Goal: Information Seeking & Learning: Learn about a topic

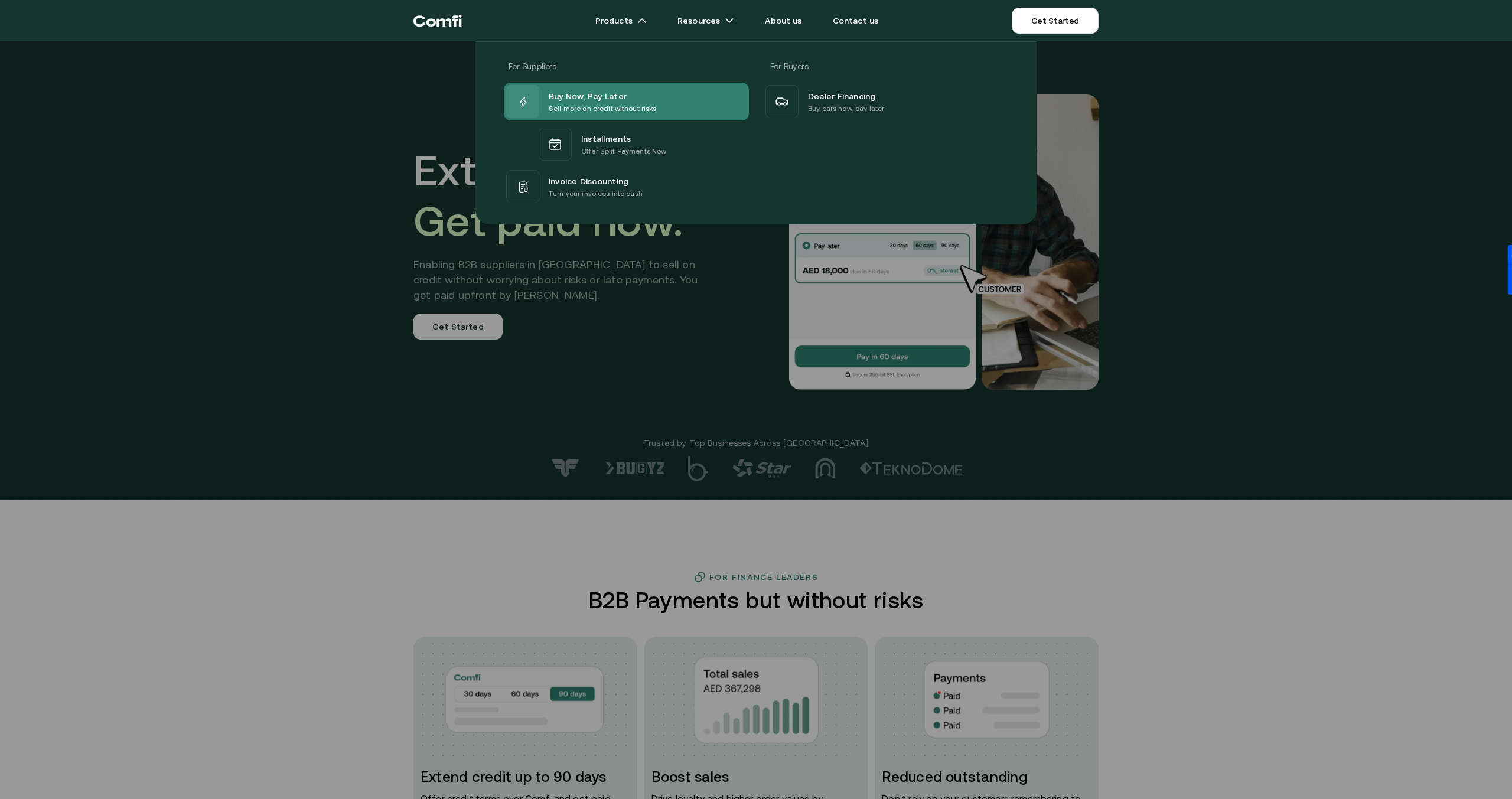
click at [624, 107] on p "Sell more on credit without risks" at bounding box center [603, 108] width 108 height 12
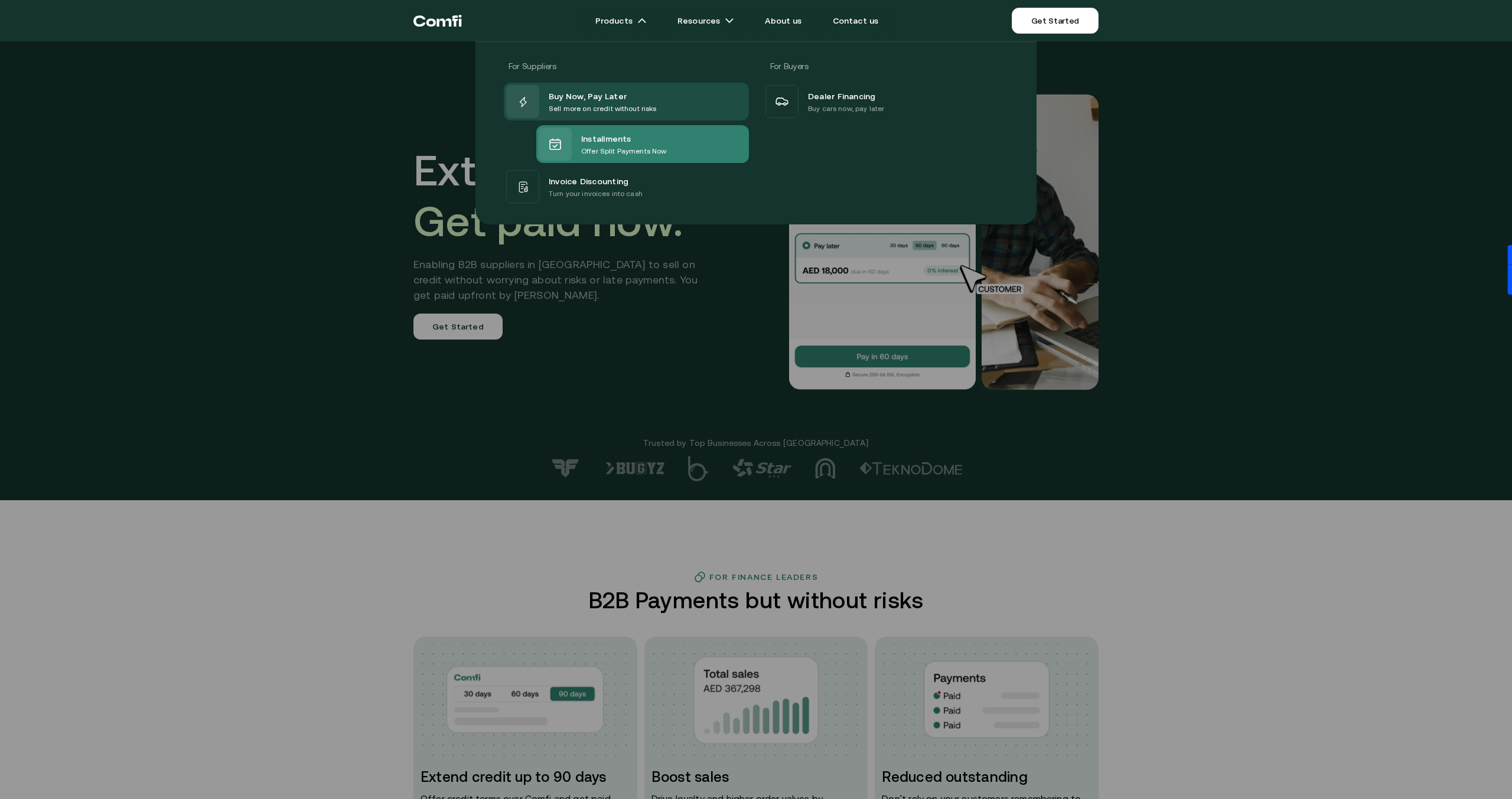
click at [635, 142] on div "Installments" at bounding box center [623, 138] width 85 height 14
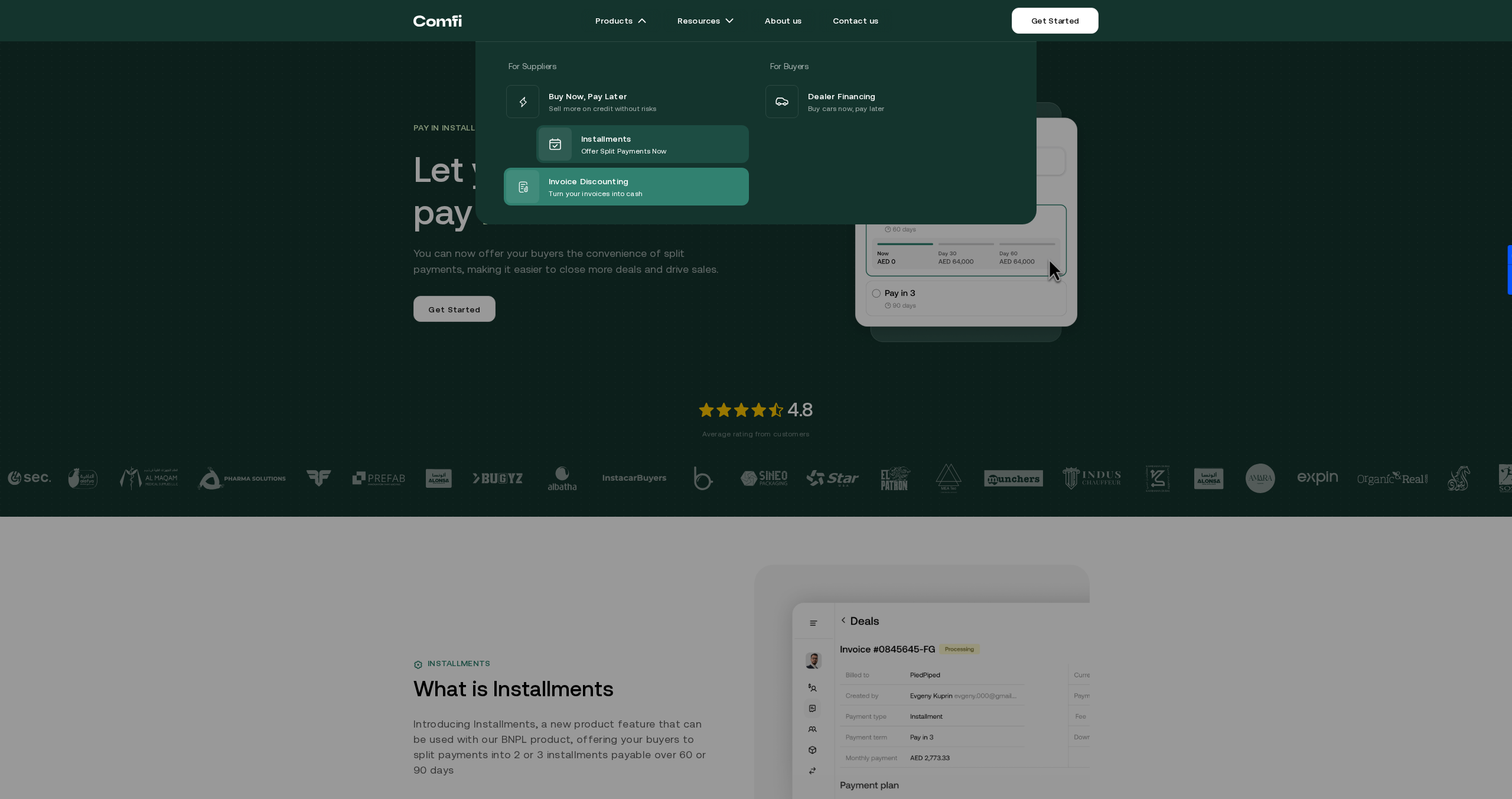
click at [610, 186] on span "Invoice Discounting" at bounding box center [589, 181] width 80 height 14
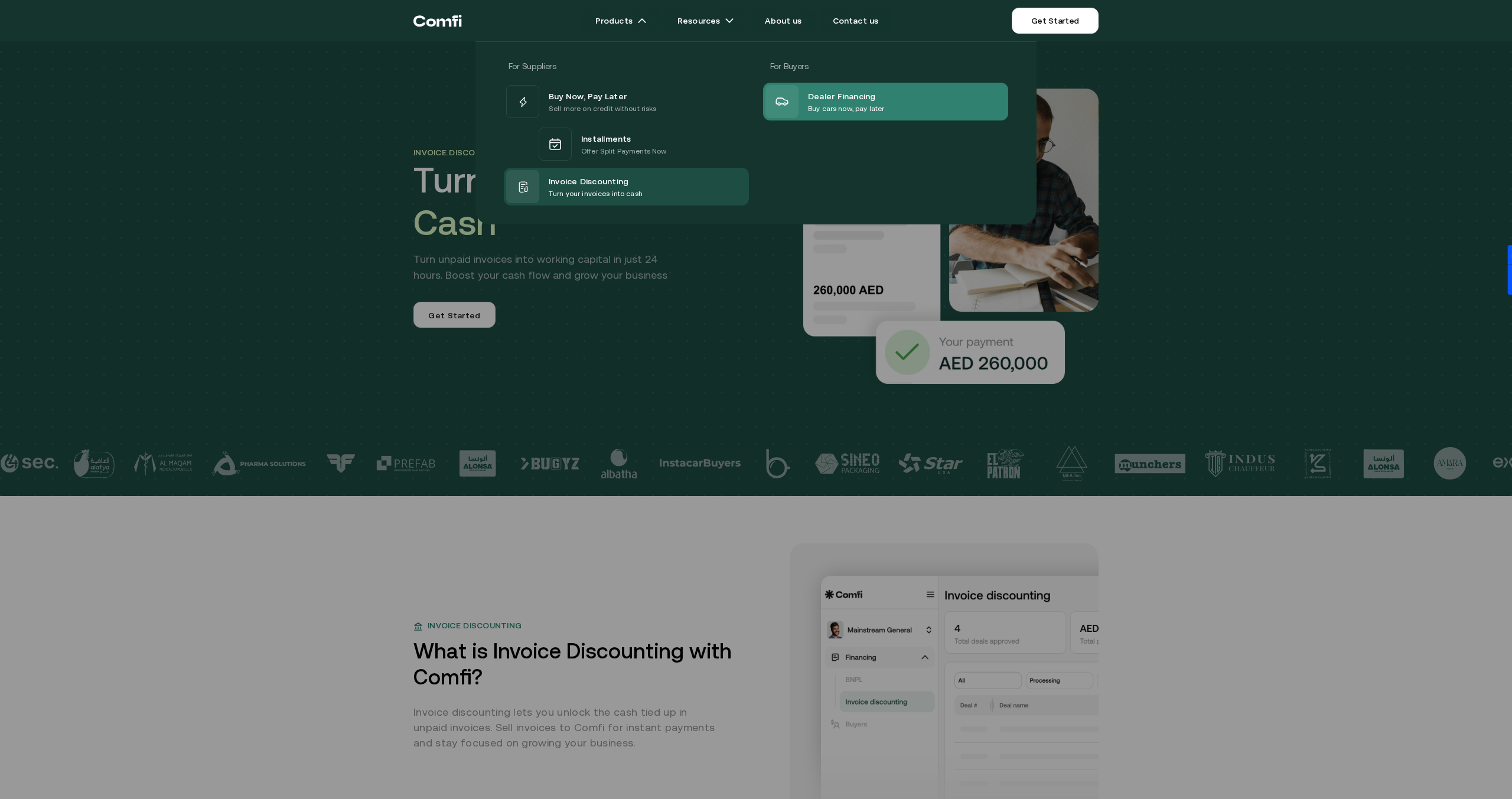
click at [821, 97] on span "Dealer Financing" at bounding box center [842, 96] width 68 height 14
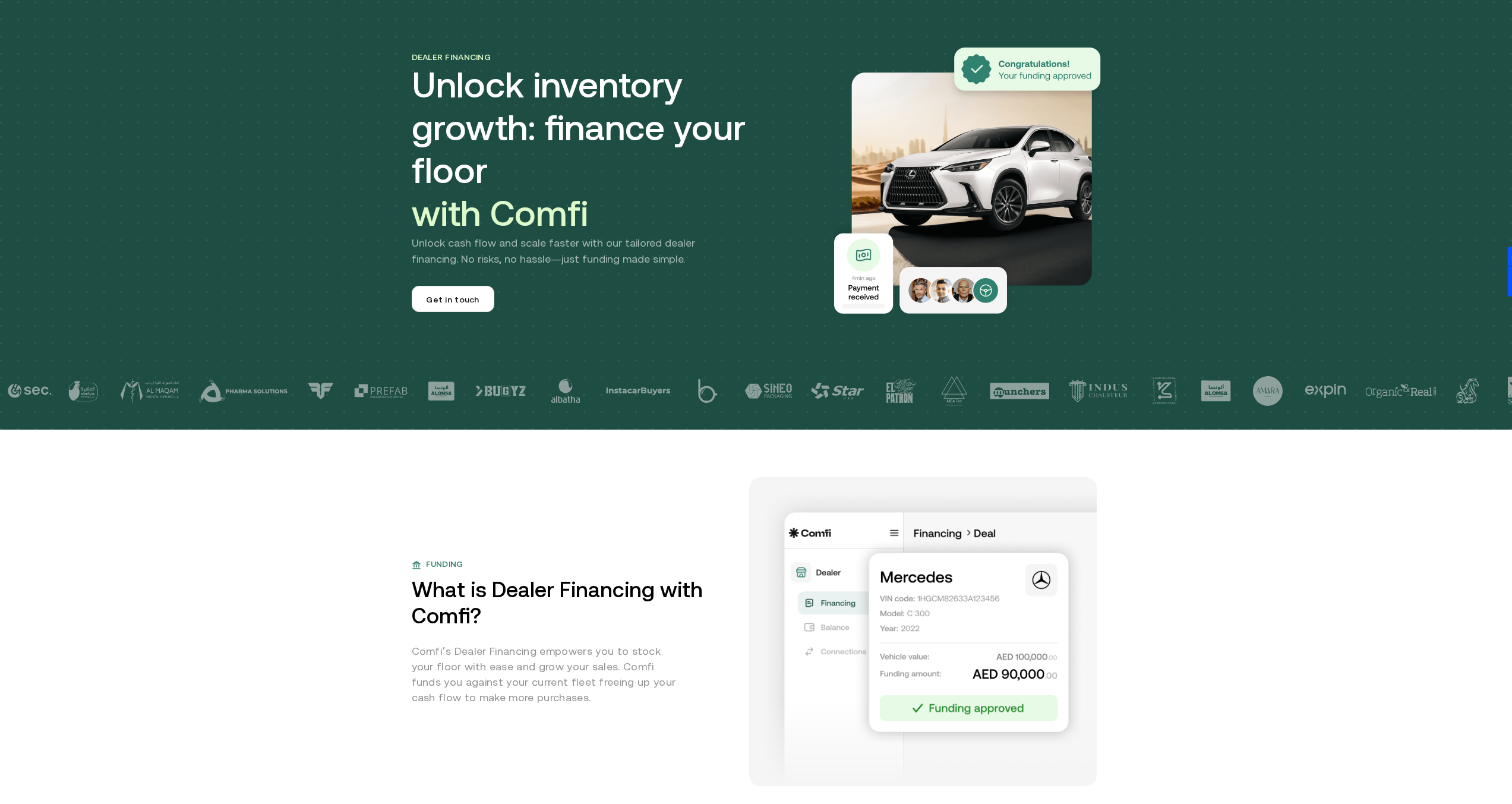
scroll to position [348, 0]
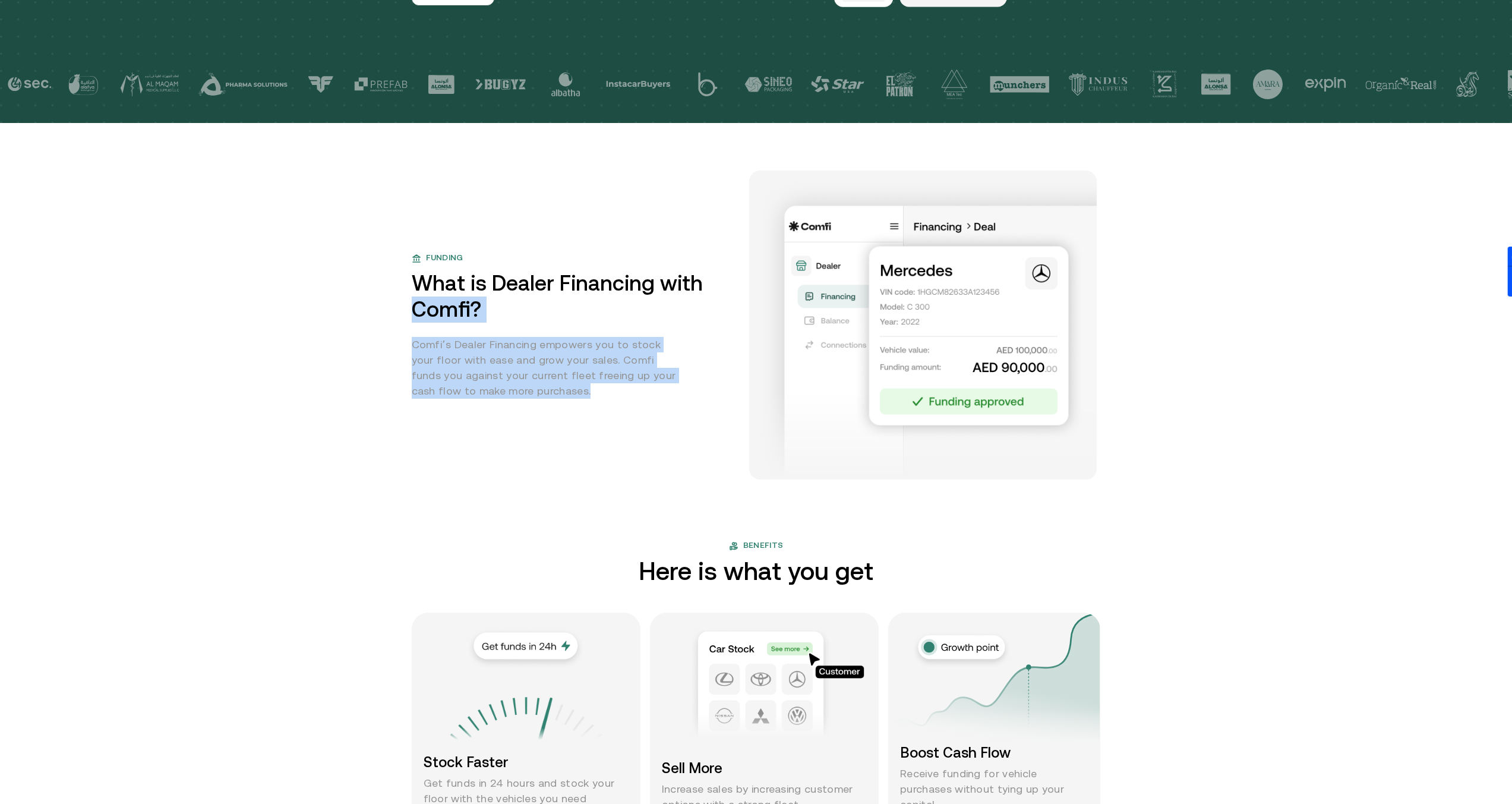
drag, startPoint x: 400, startPoint y: 306, endPoint x: 665, endPoint y: 401, distance: 281.5
click at [665, 401] on div "Funding What is Dealer Financing with Comfi? Comfi’s Dealer Financing empowers …" at bounding box center [757, 324] width 689 height 309
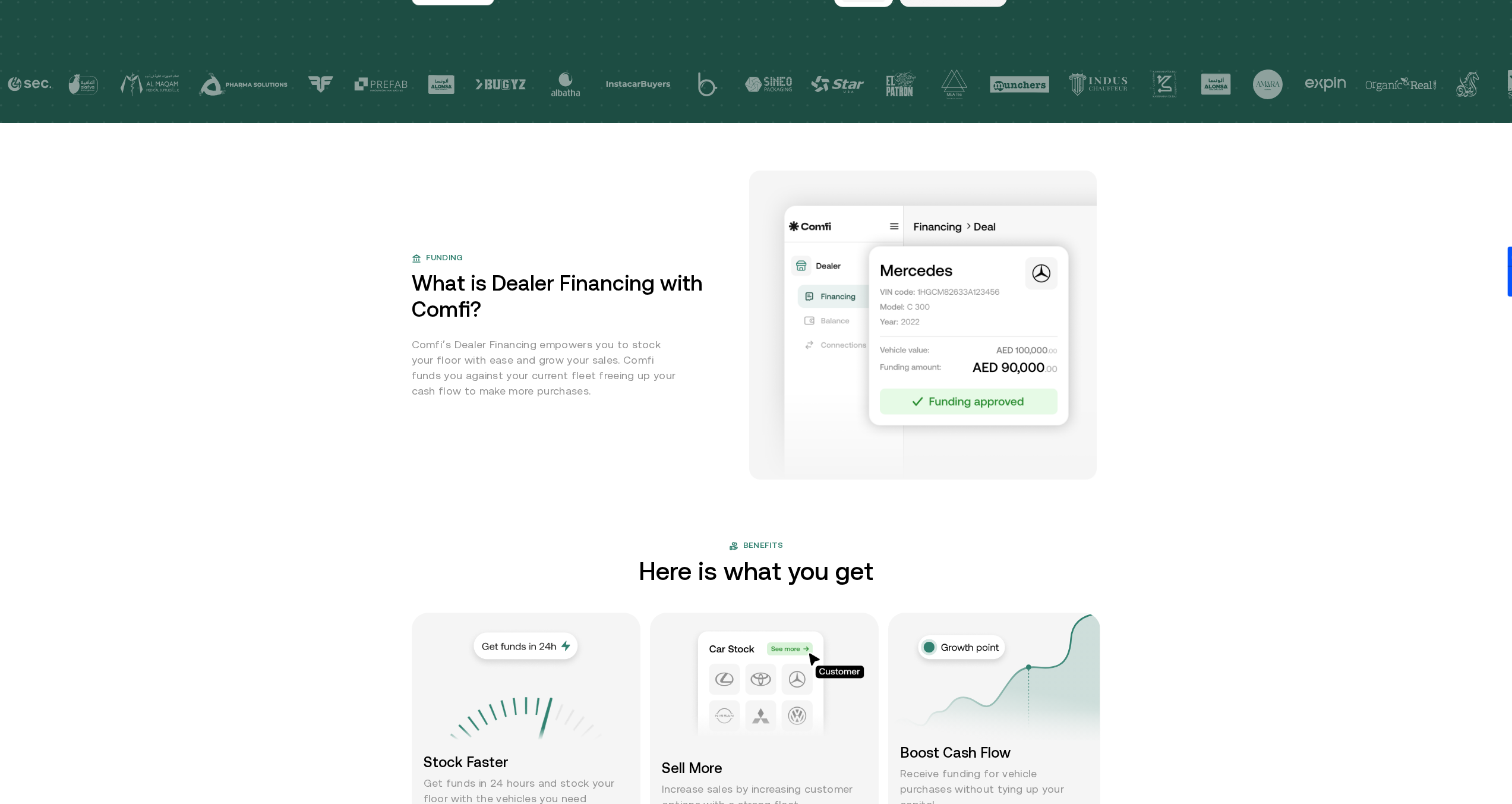
scroll to position [0, 0]
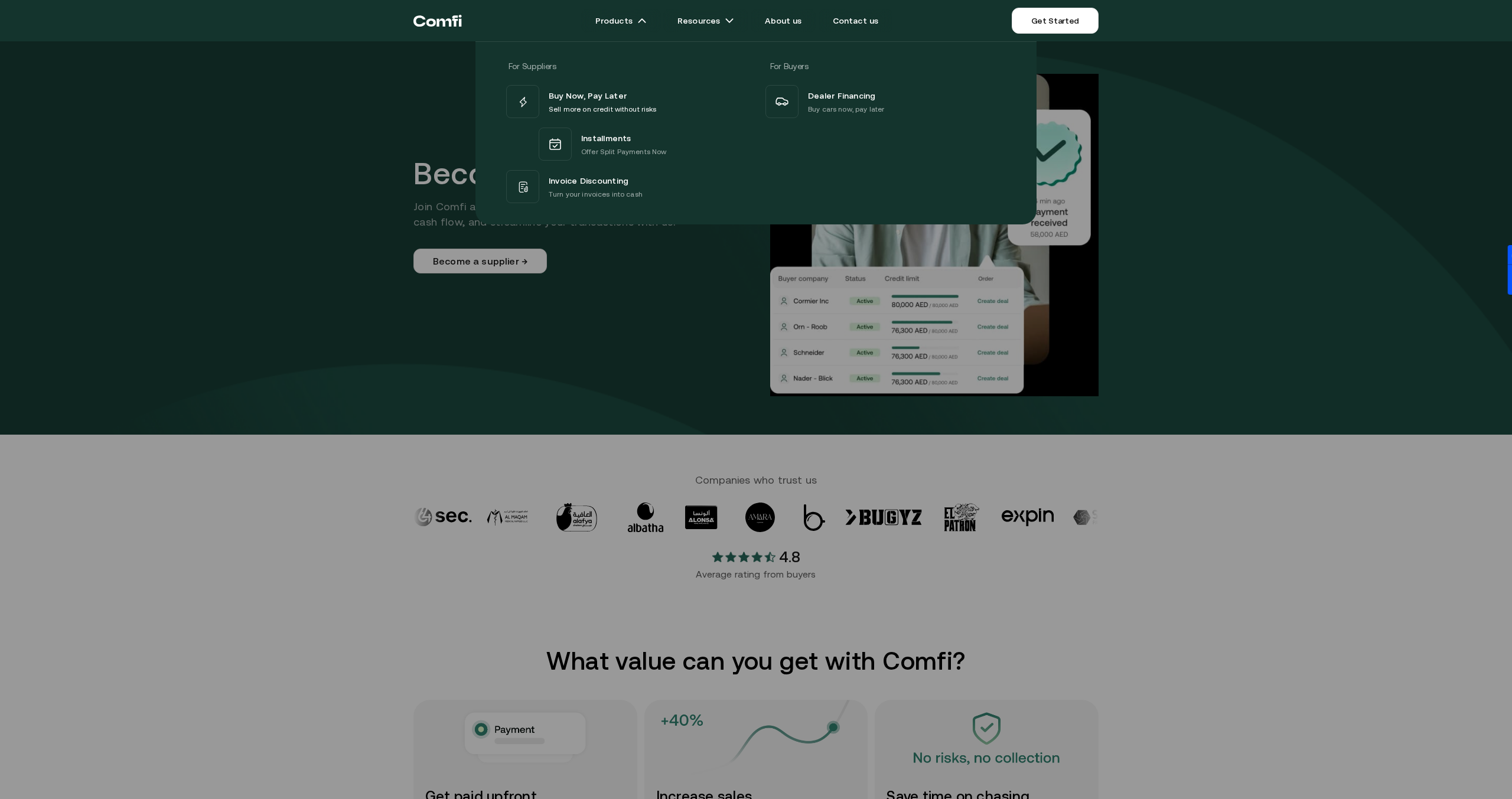
click at [1180, 598] on div at bounding box center [756, 440] width 1512 height 799
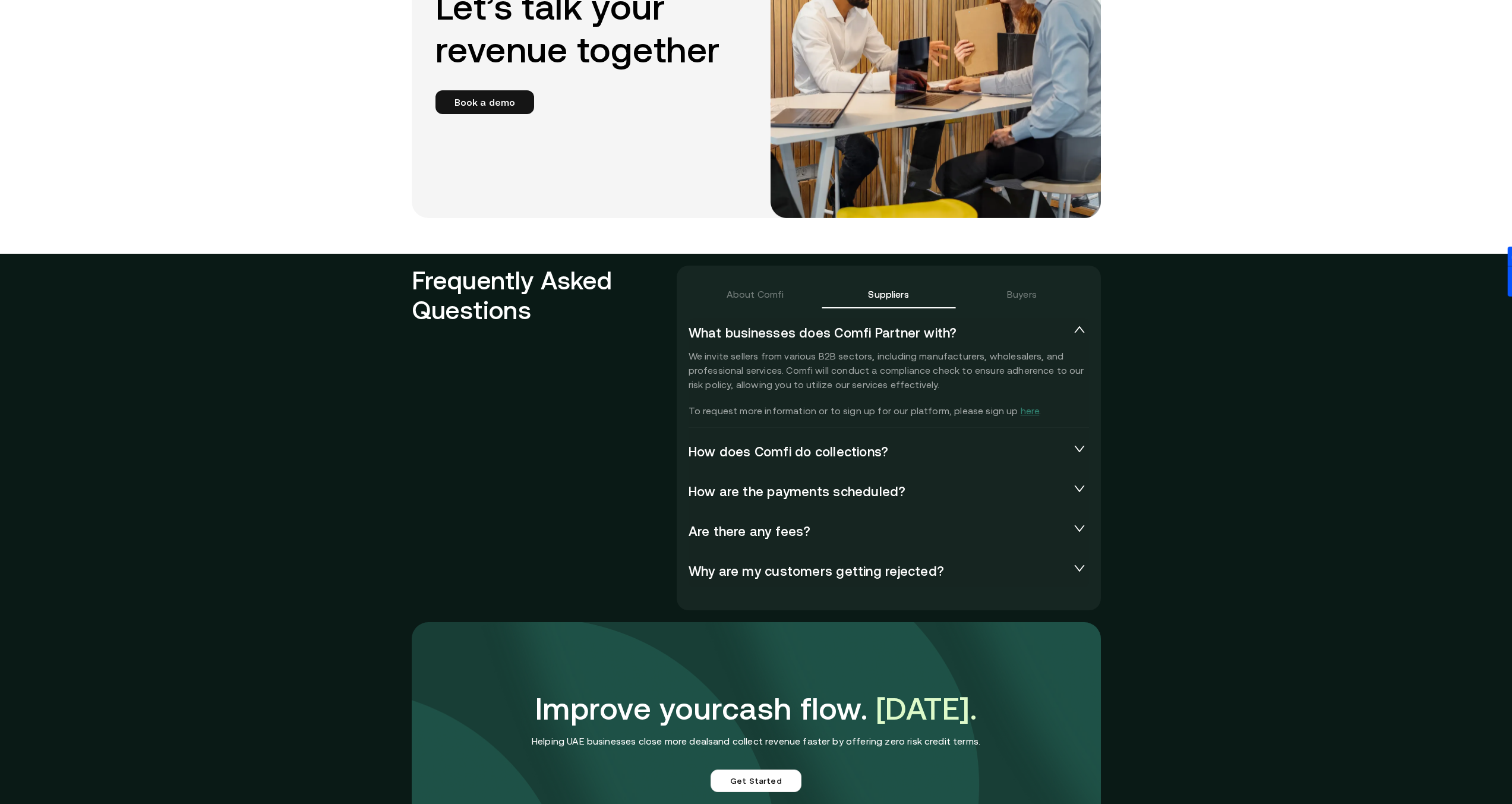
scroll to position [2361, 0]
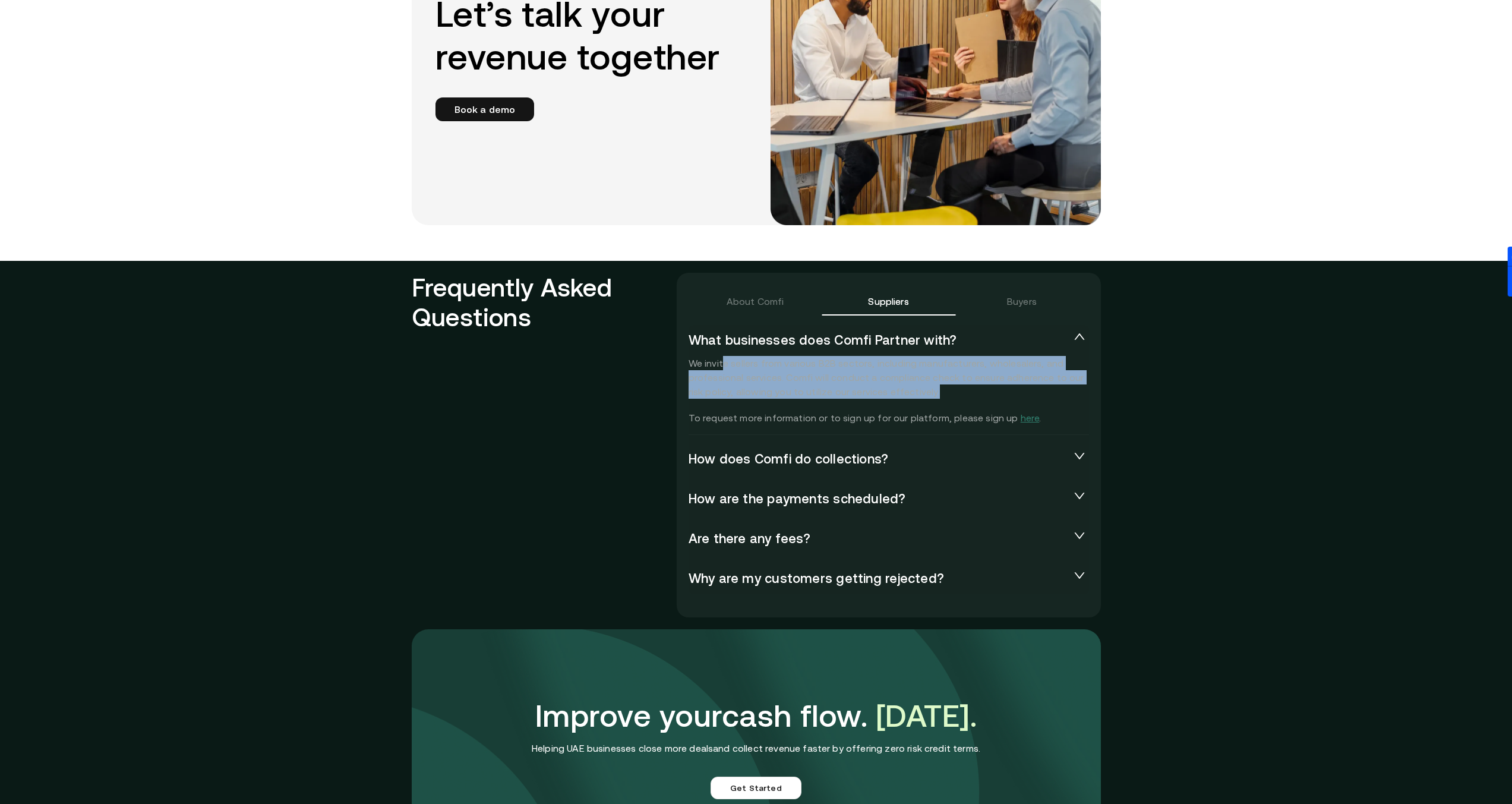
drag, startPoint x: 728, startPoint y: 365, endPoint x: 1063, endPoint y: 393, distance: 336.2
click at [1063, 393] on p "We invite sellers from various B2B sectors, including manufacturers, wholesaler…" at bounding box center [889, 390] width 400 height 69
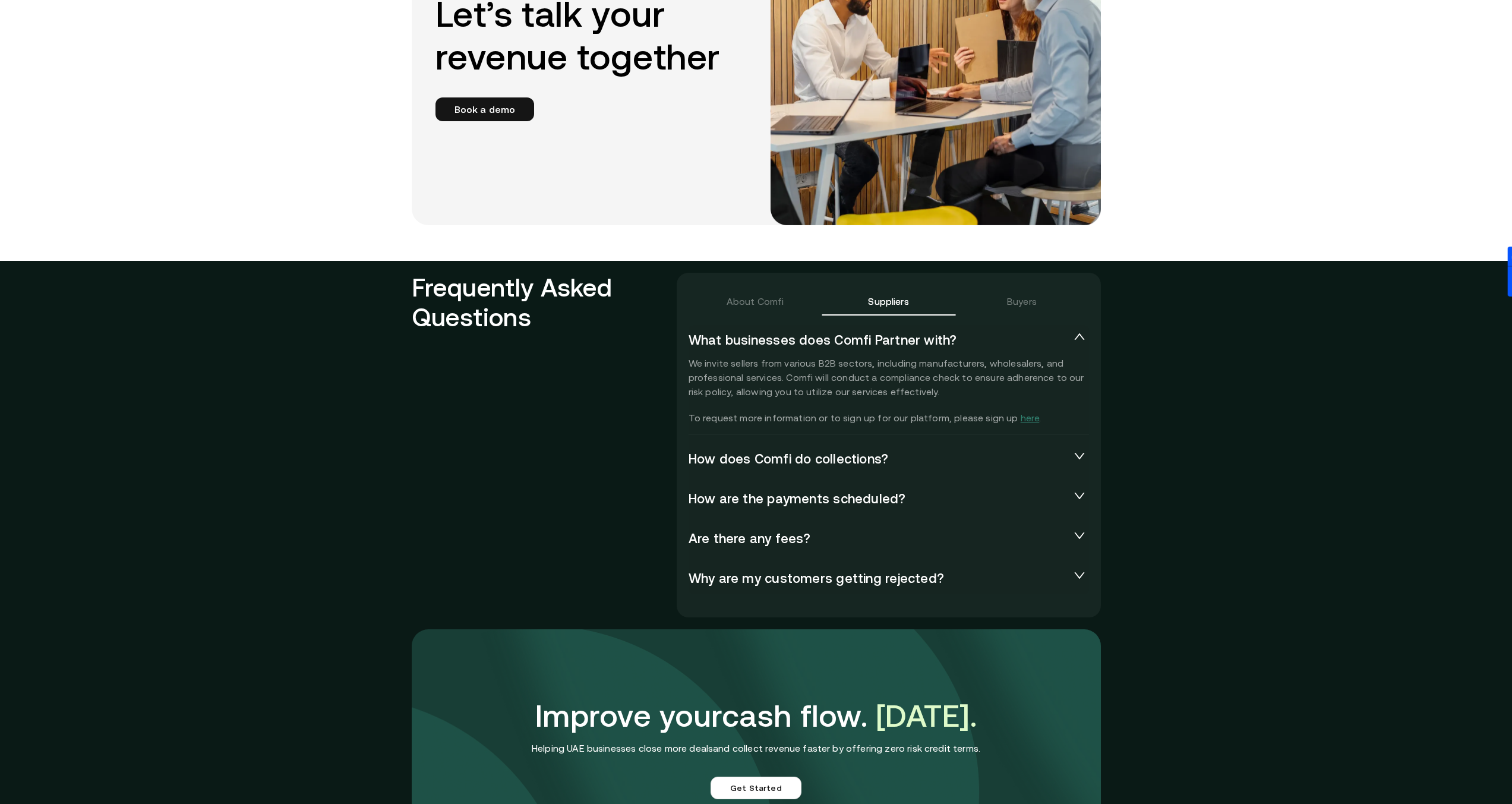
click at [1207, 427] on section "Frequently Asked Questions About Comfi Suppliers Buyers What businesses does Co…" at bounding box center [756, 570] width 1512 height 619
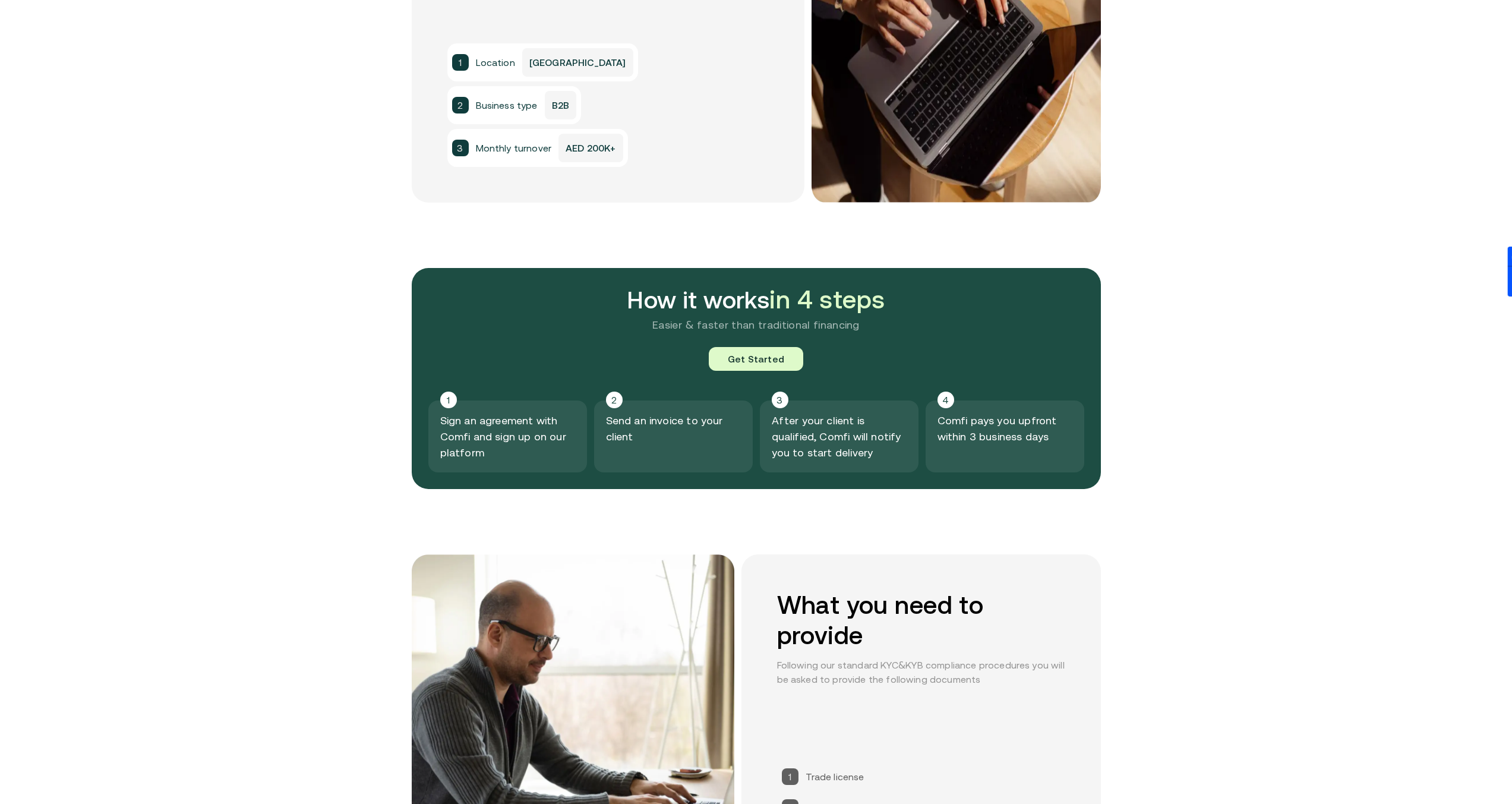
scroll to position [0, 0]
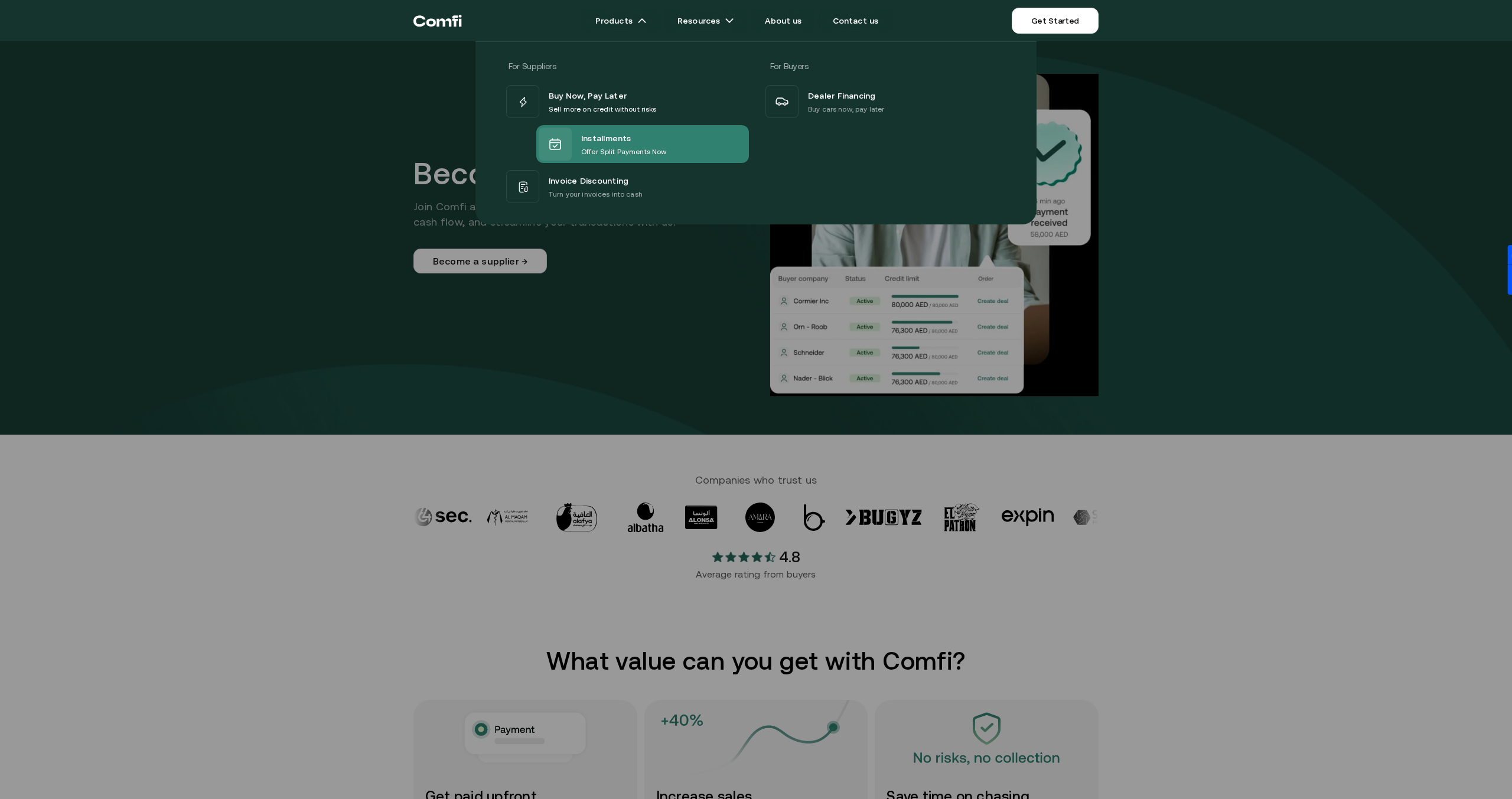
click at [605, 132] on span "Installments" at bounding box center [606, 138] width 50 height 15
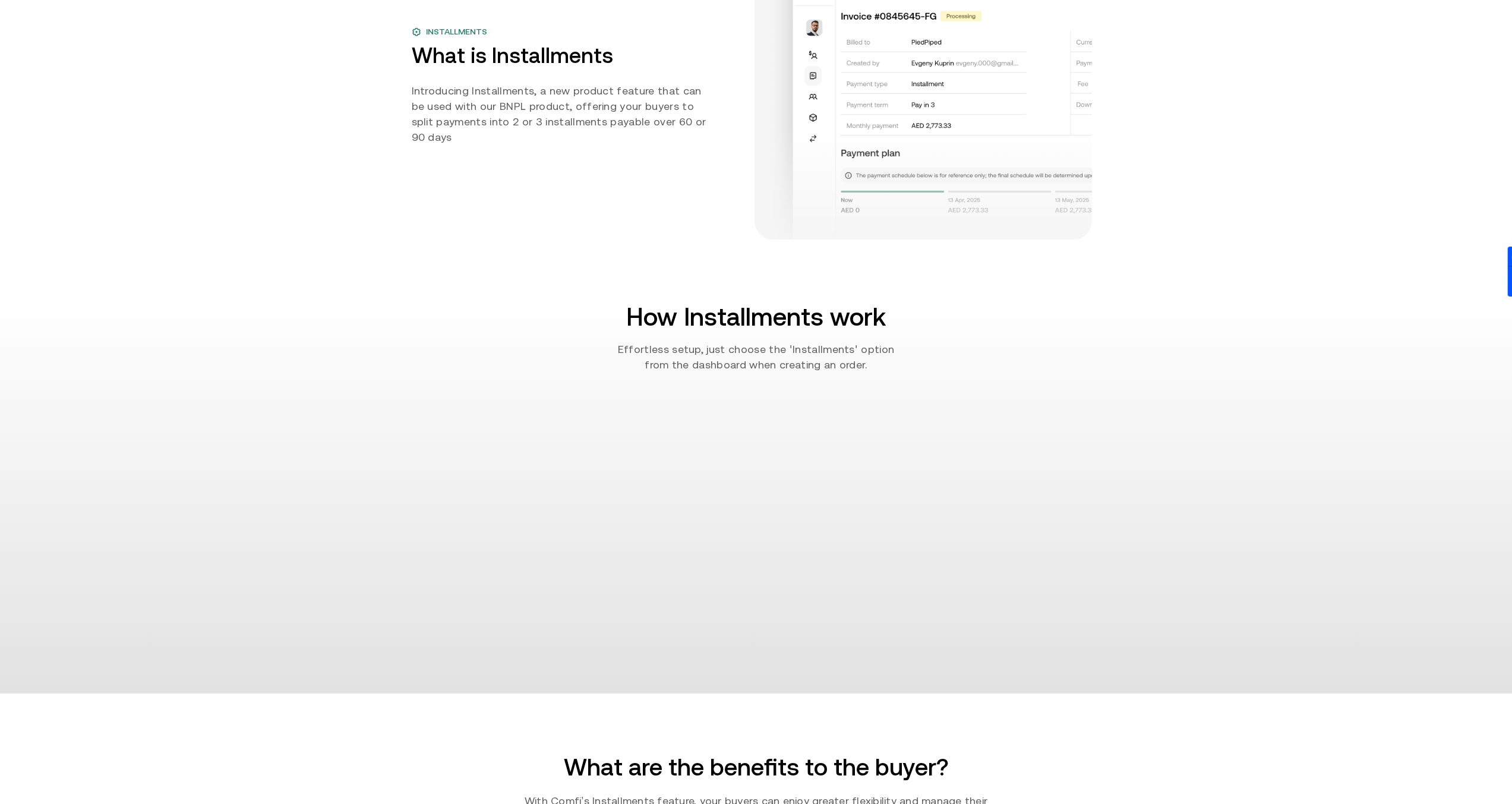
scroll to position [836, 0]
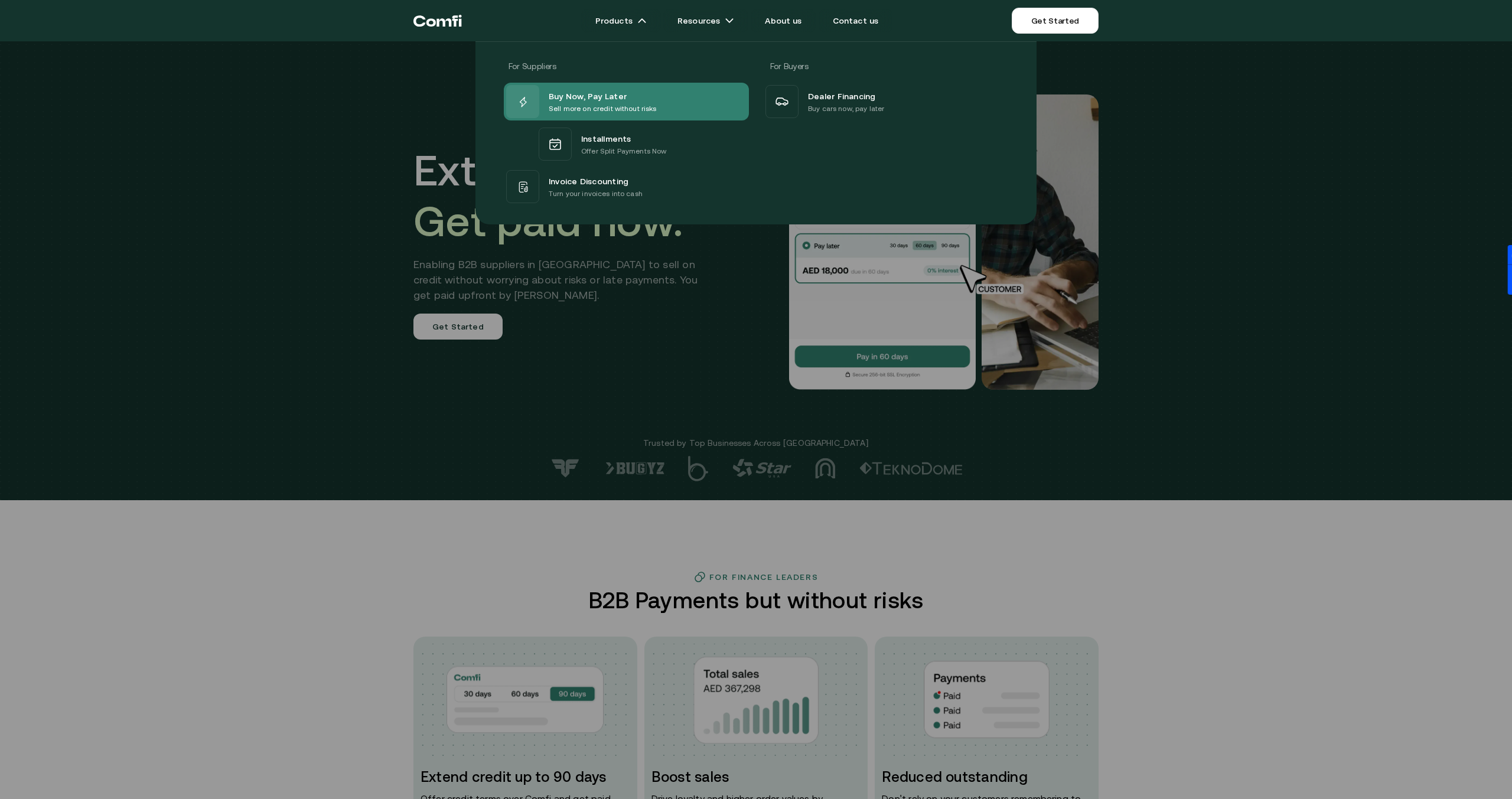
click at [619, 88] on div "Buy Now, Pay Later Sell more on credit without risks" at bounding box center [581, 101] width 151 height 33
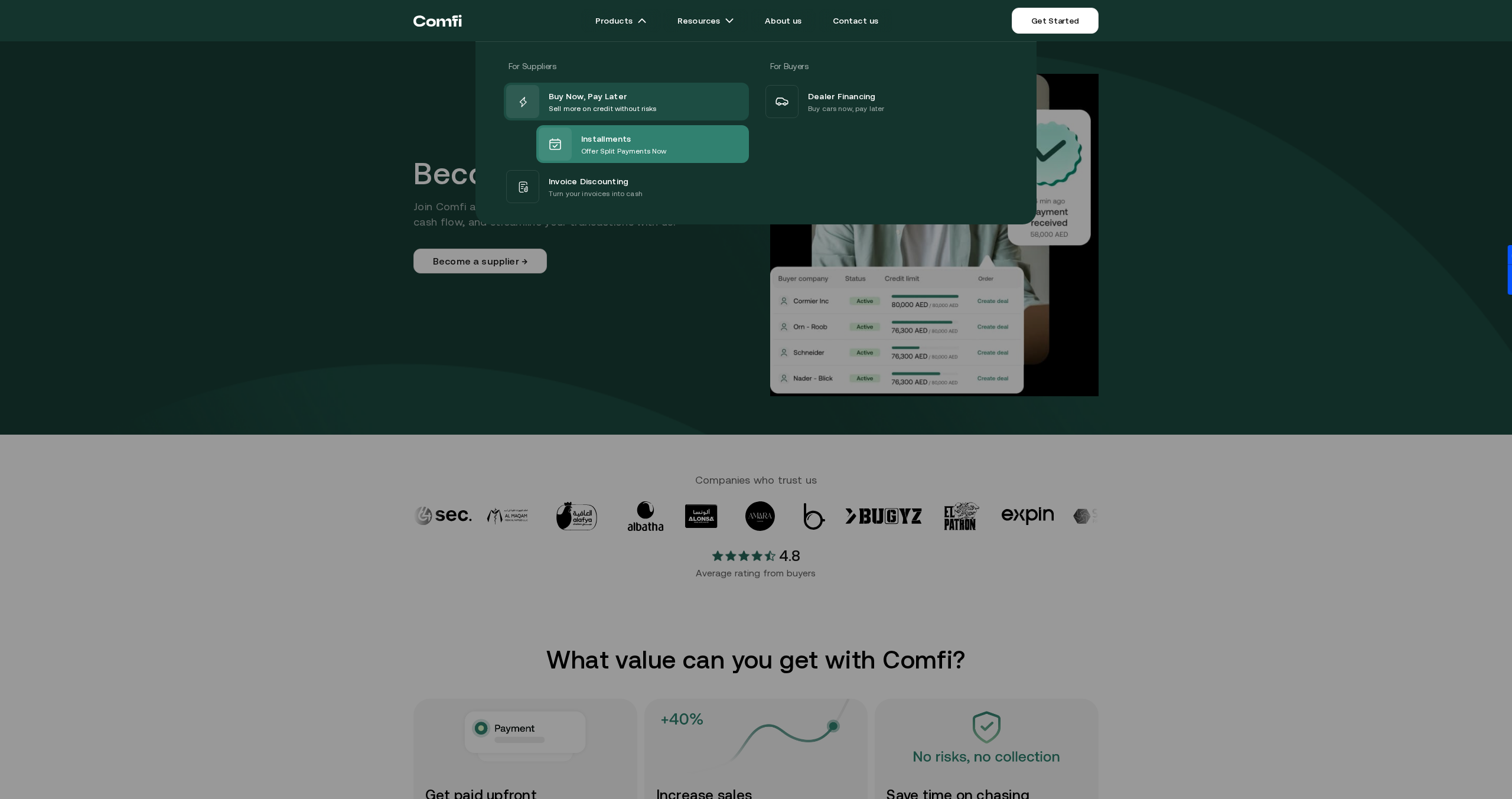
click at [607, 128] on div "Installments Offer Split Payments Now" at bounding box center [603, 144] width 128 height 33
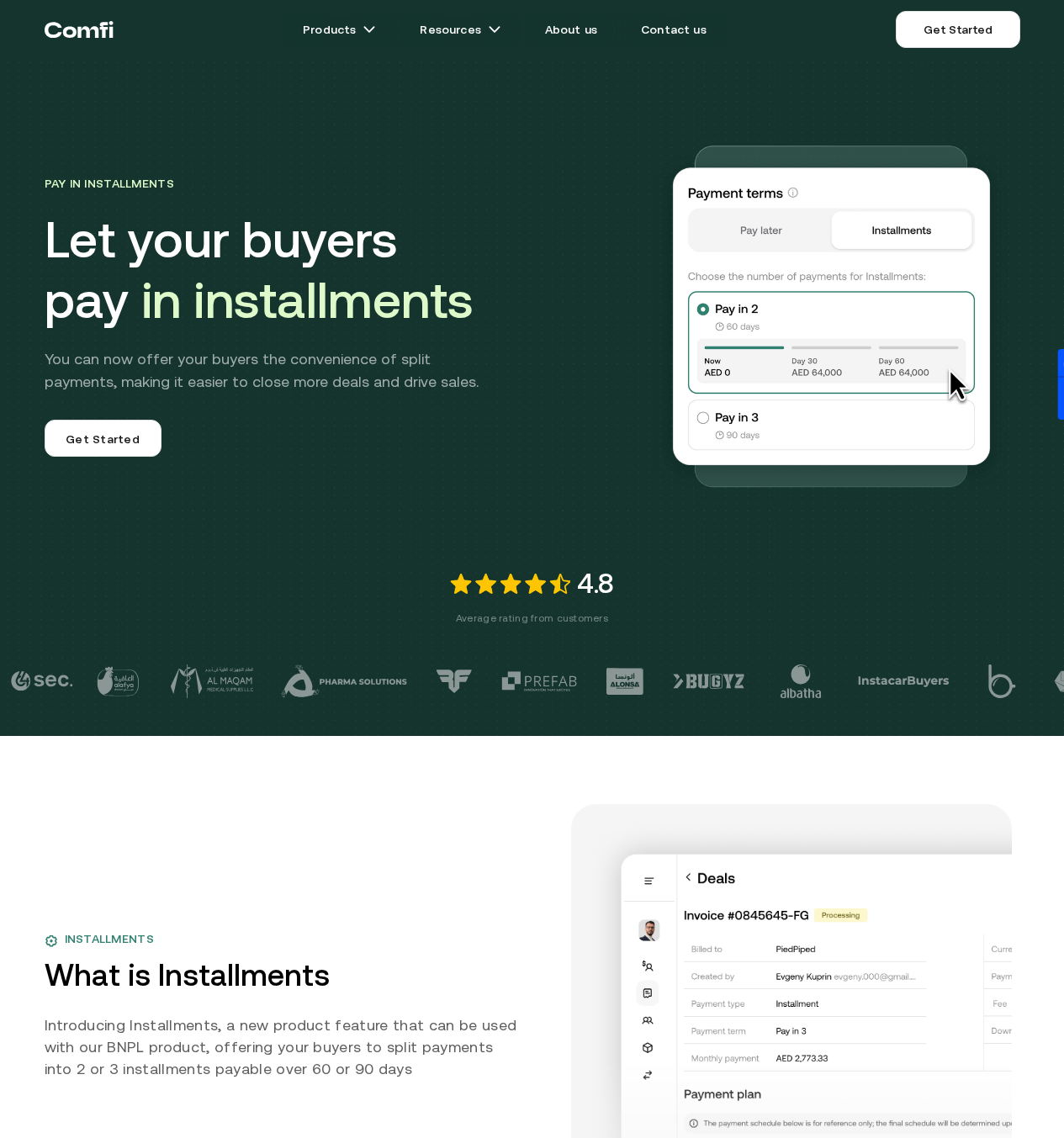
scroll to position [518, 0]
